Goal: Navigation & Orientation: Find specific page/section

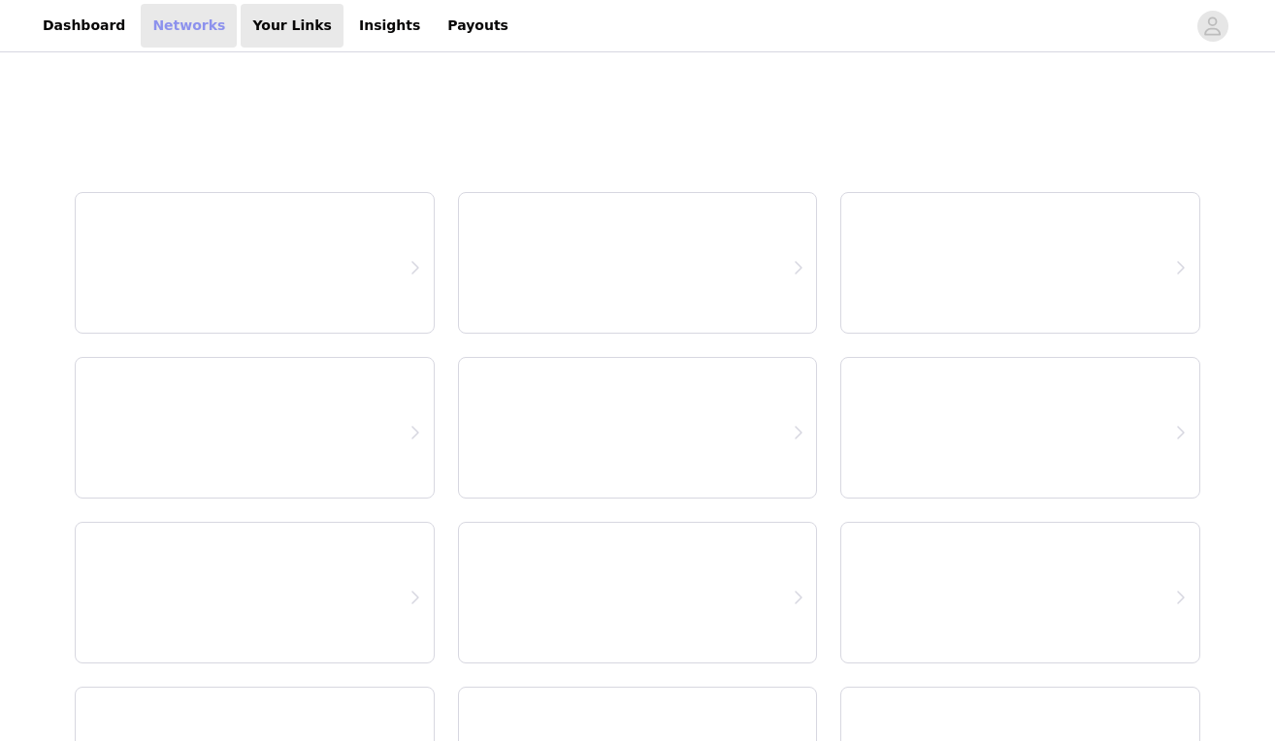
select select "12"
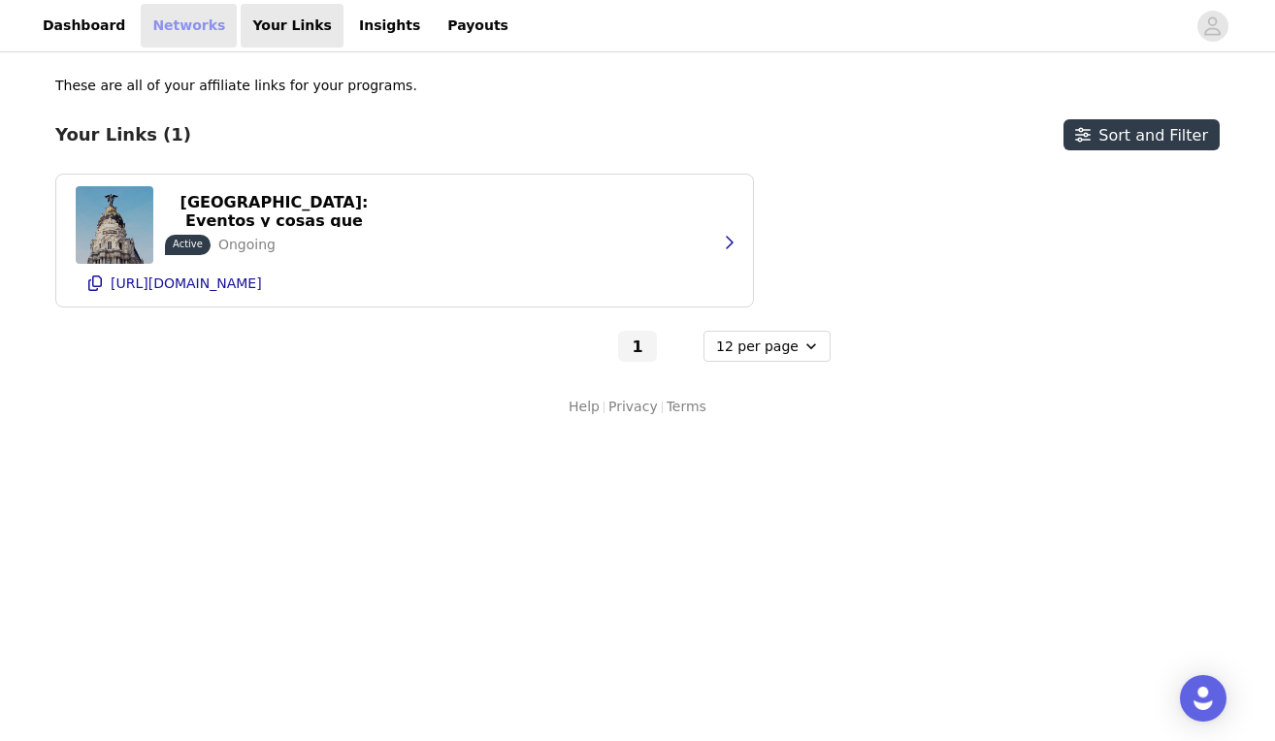
click at [168, 27] on link "Networks" at bounding box center [189, 26] width 96 height 44
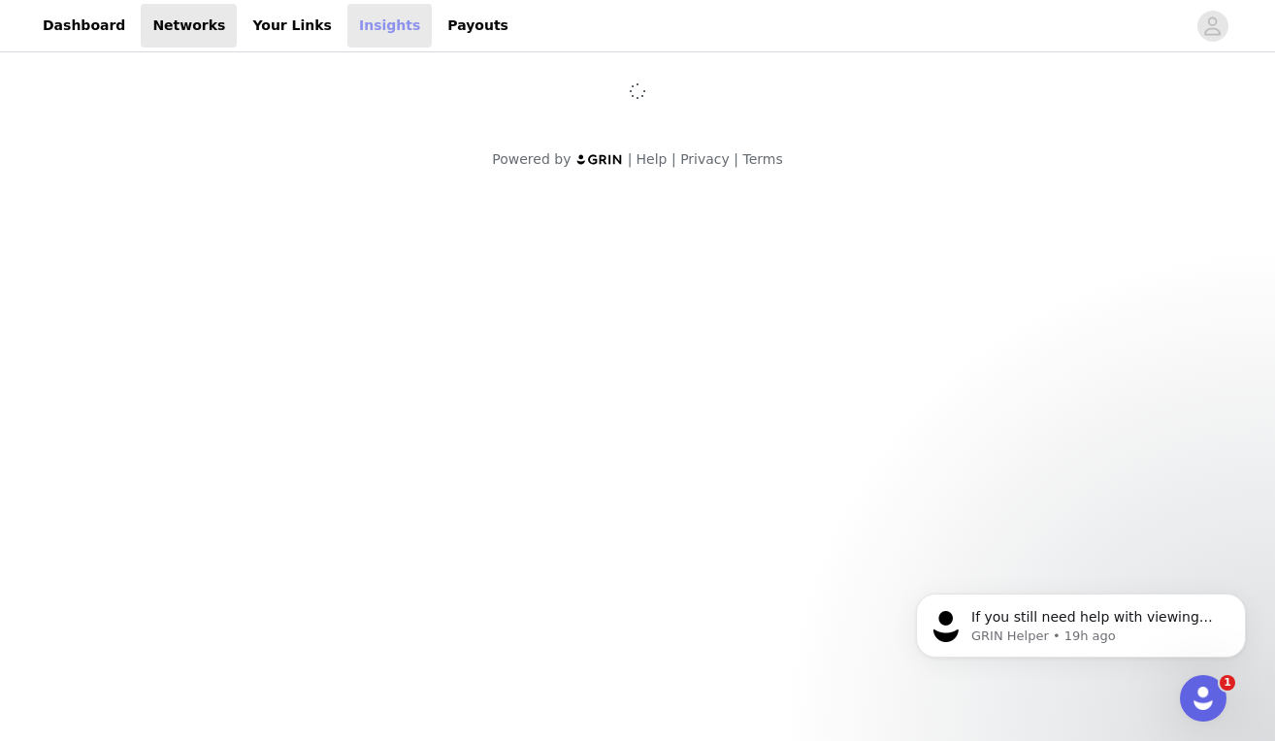
click at [350, 30] on link "Insights" at bounding box center [389, 26] width 84 height 44
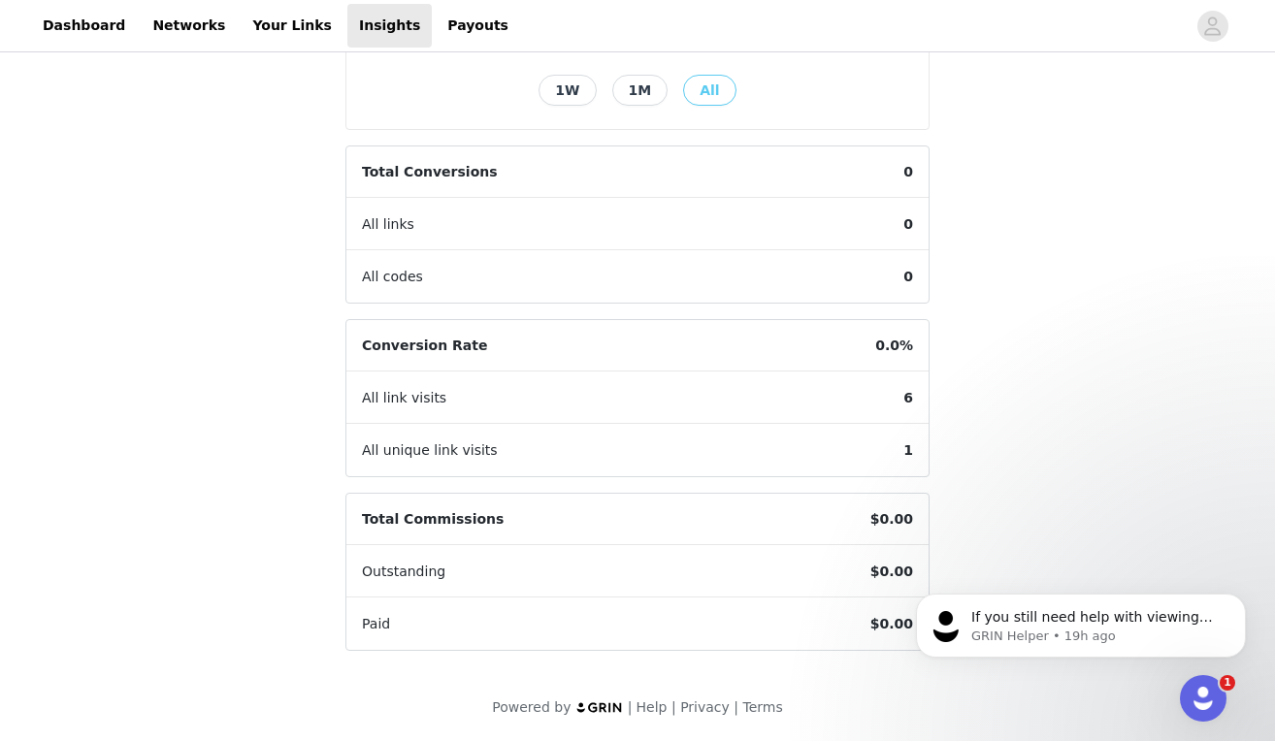
scroll to position [481, 0]
click at [264, 21] on link "Your Links" at bounding box center [292, 26] width 103 height 44
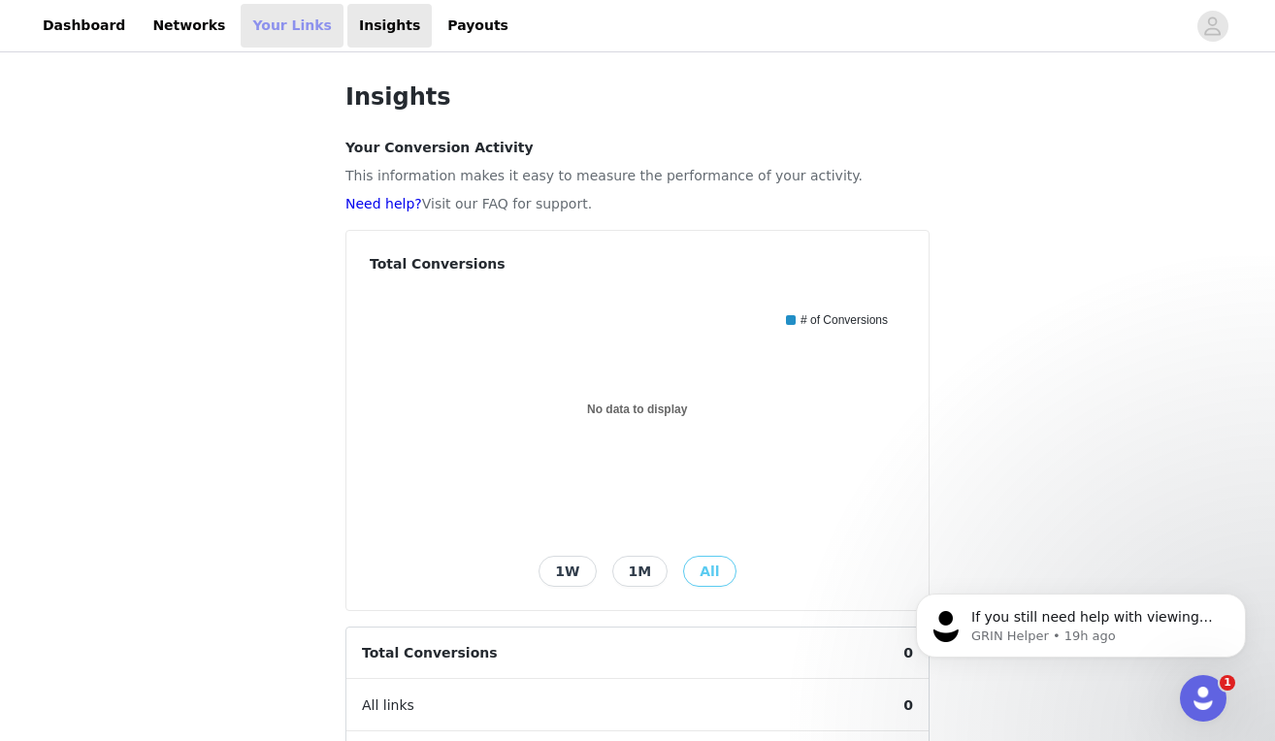
select select "12"
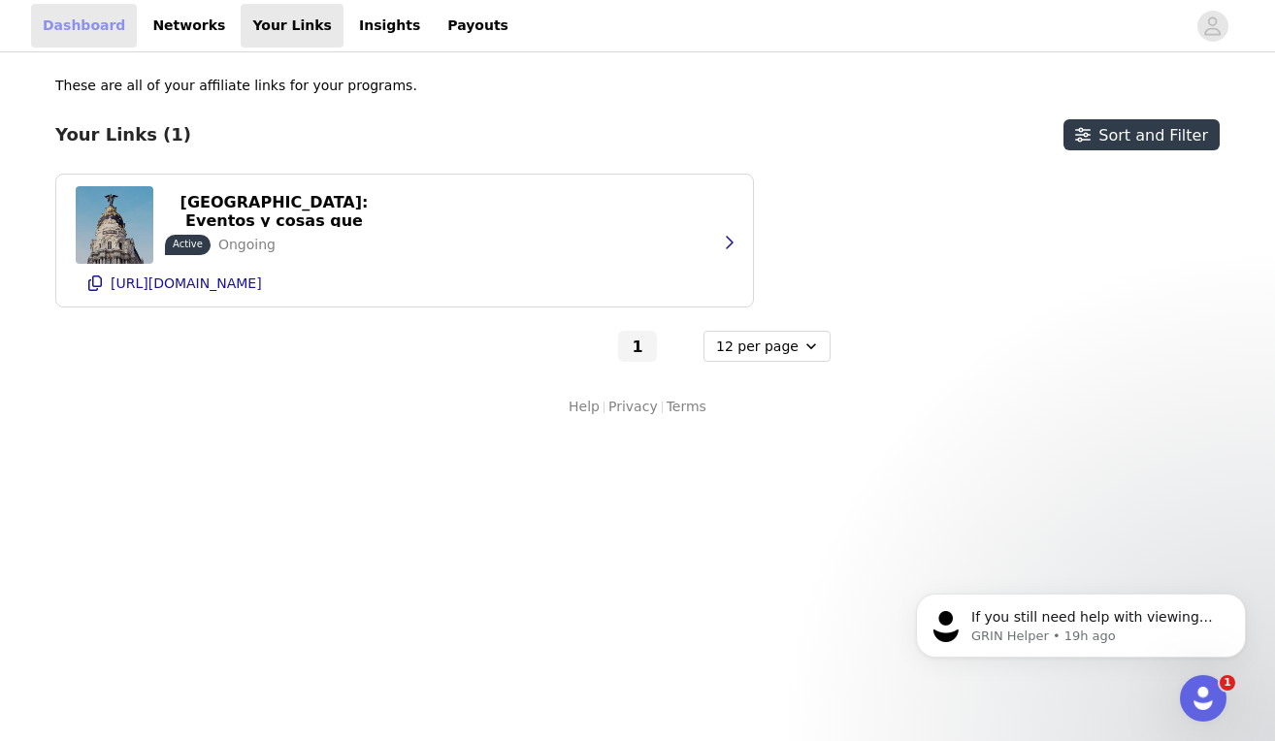
click at [52, 22] on link "Dashboard" at bounding box center [84, 26] width 106 height 44
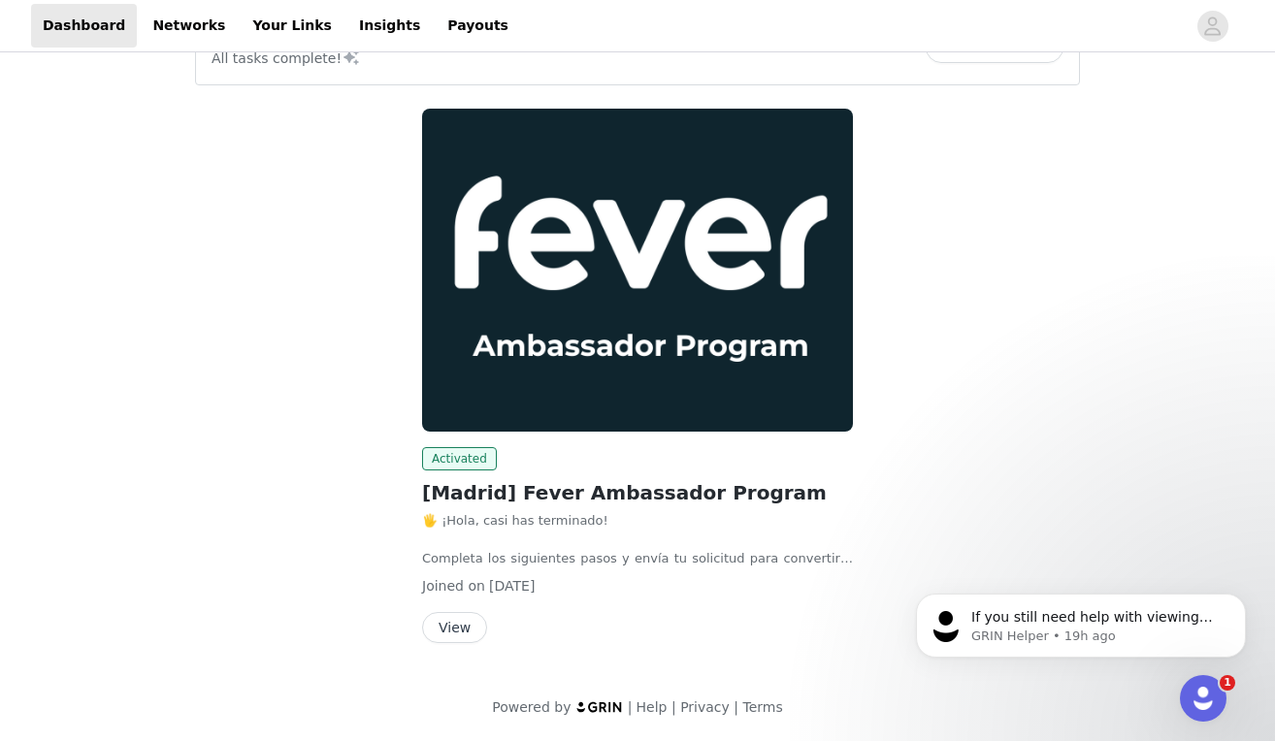
scroll to position [64, 0]
